Goal: Navigation & Orientation: Find specific page/section

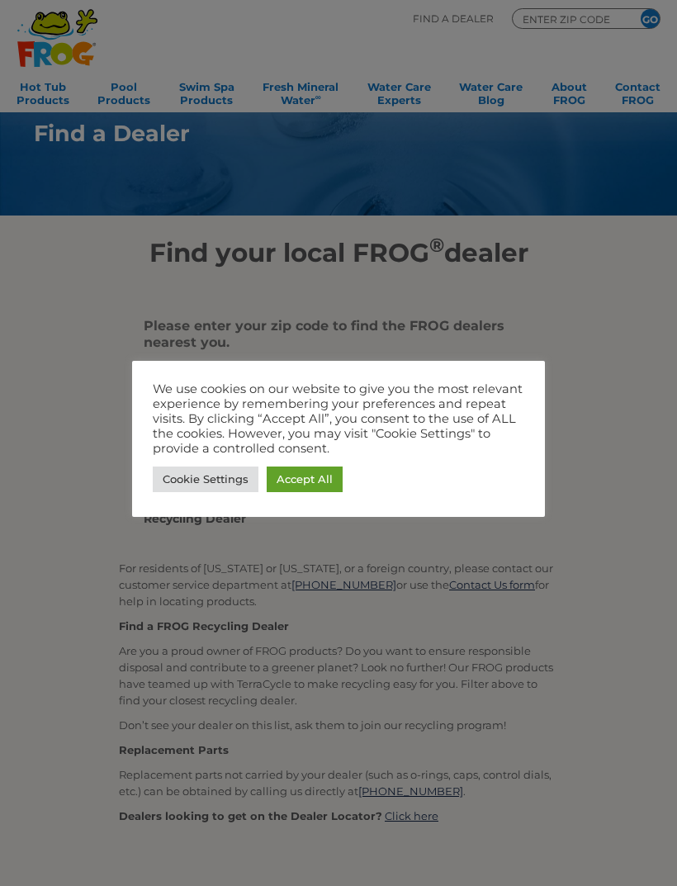
click at [312, 480] on link "Accept All" at bounding box center [305, 480] width 76 height 26
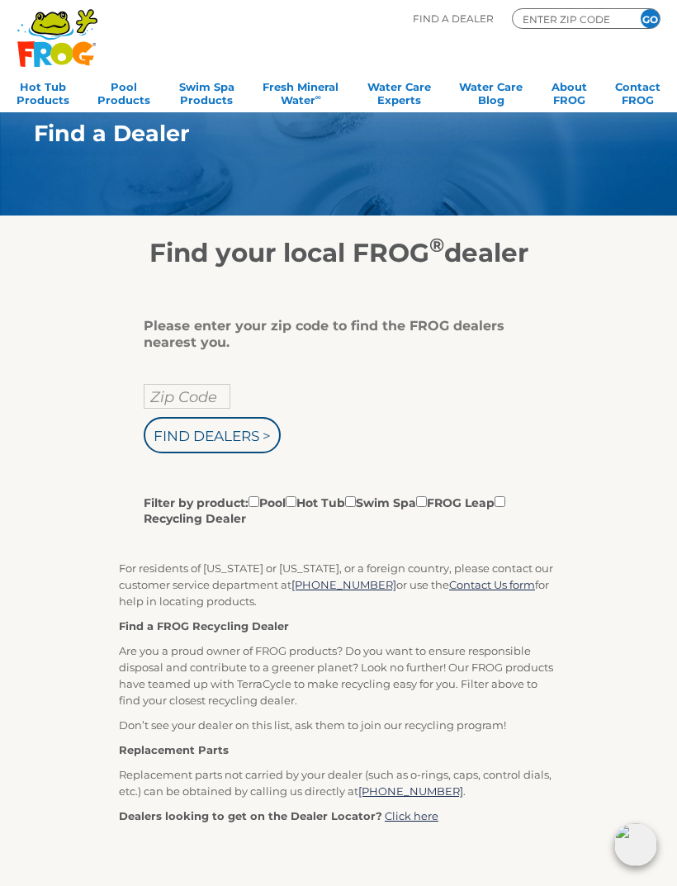
click at [206, 398] on input "Zip Code" at bounding box center [187, 396] width 87 height 25
type input "60544"
click at [235, 434] on input "Find Dealers >" at bounding box center [212, 435] width 137 height 36
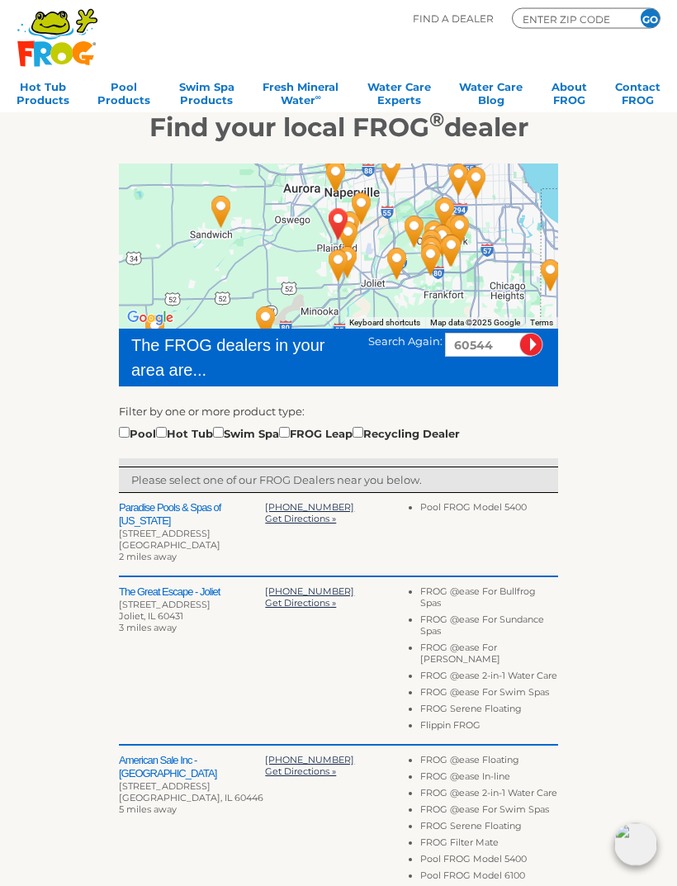
scroll to position [126, 0]
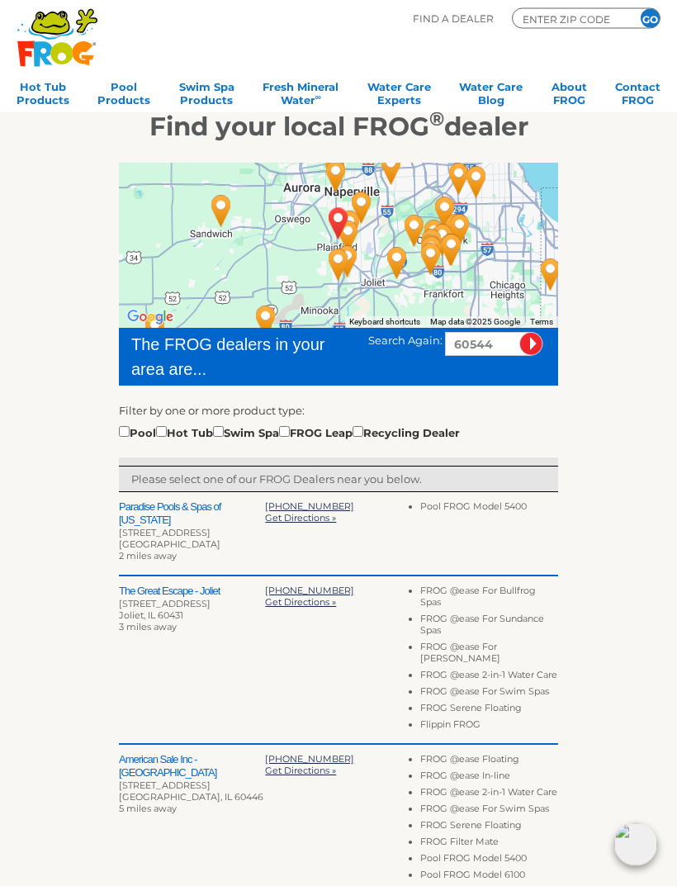
click at [167, 429] on input "checkbox" at bounding box center [161, 432] width 11 height 11
checkbox input "true"
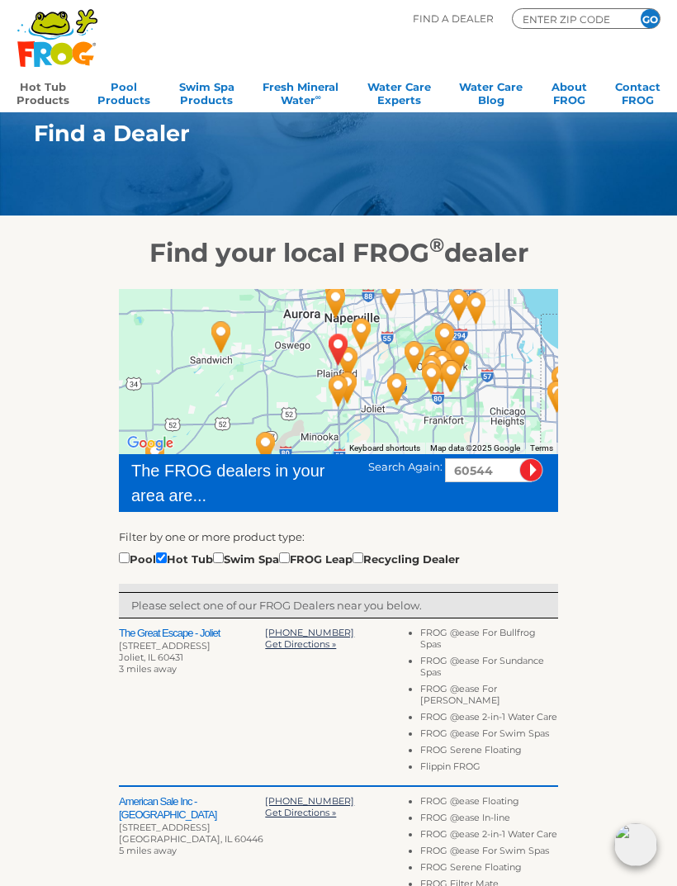
click at [45, 90] on link "Hot Tub Products" at bounding box center [43, 91] width 53 height 33
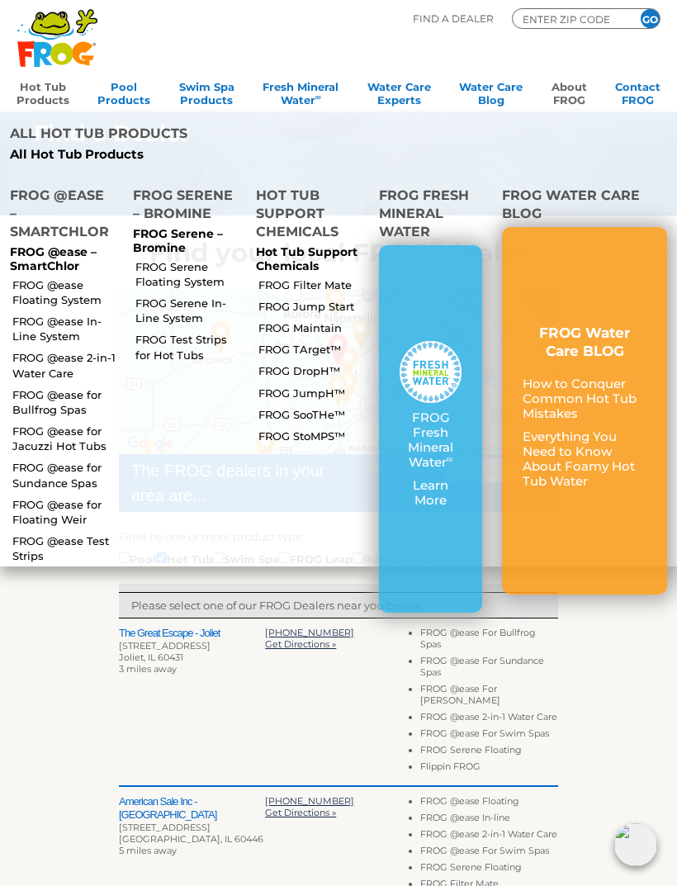
click at [574, 92] on link "About FROG" at bounding box center [570, 91] width 36 height 33
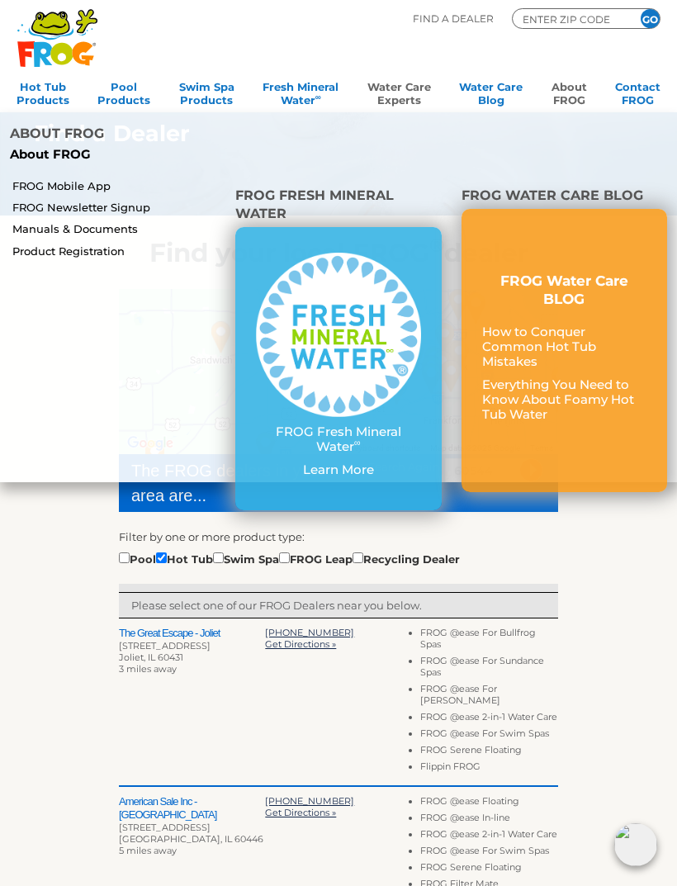
click at [401, 92] on link "Water Care Experts" at bounding box center [400, 91] width 64 height 33
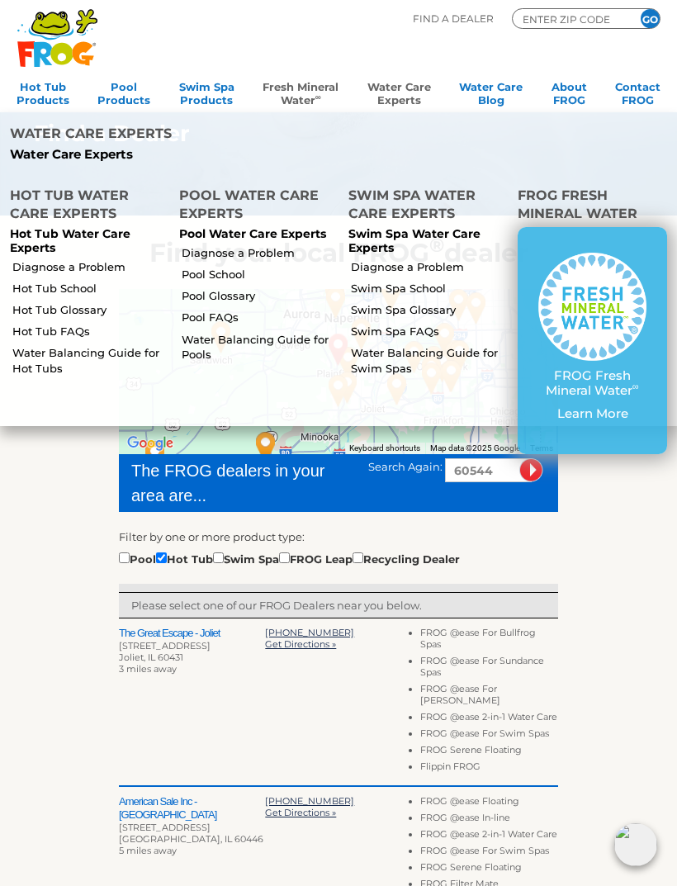
click at [303, 95] on link "Fresh Mineral Water ∞" at bounding box center [301, 91] width 76 height 33
